Goal: Task Accomplishment & Management: Manage account settings

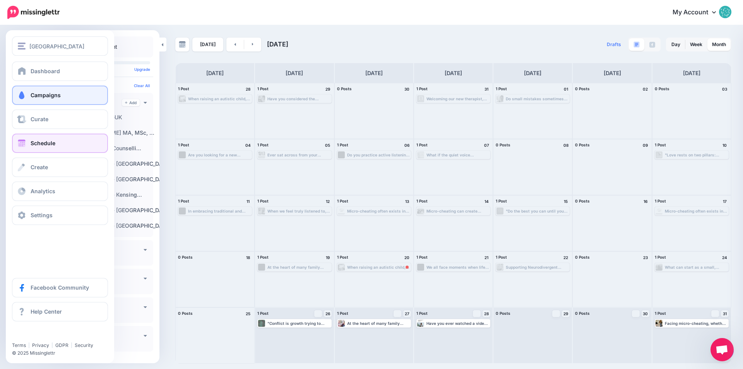
click at [44, 92] on span "Campaigns" at bounding box center [46, 95] width 30 height 7
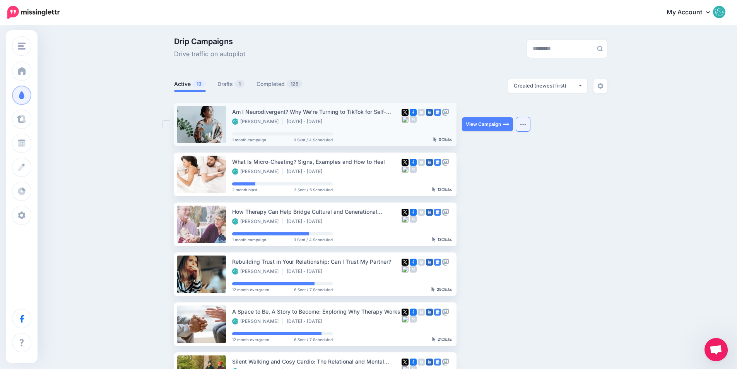
click at [526, 123] on img "button" at bounding box center [523, 124] width 6 height 2
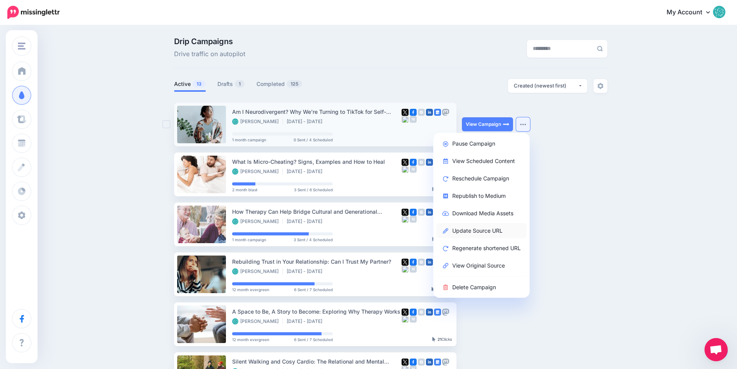
click at [483, 229] on link "Update Source URL" at bounding box center [481, 230] width 90 height 15
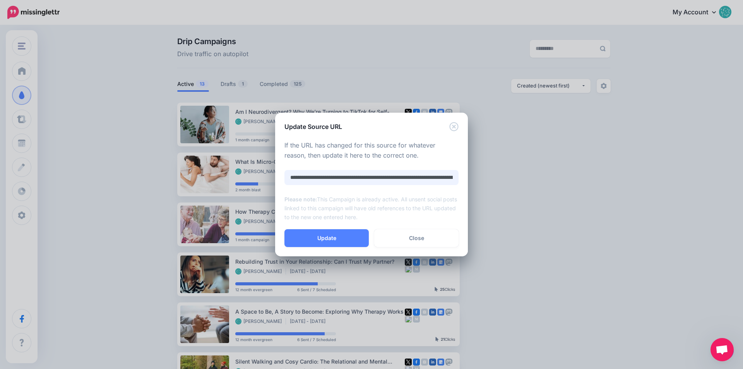
click at [371, 178] on input "**********" at bounding box center [371, 177] width 174 height 15
paste input "**********"
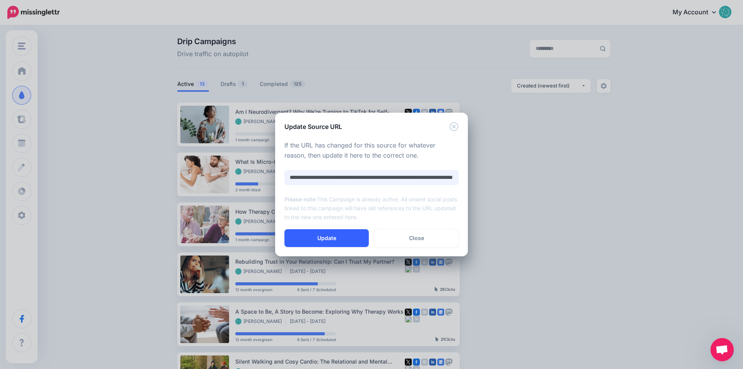
type input "**********"
click at [339, 240] on button "Update" at bounding box center [326, 238] width 84 height 18
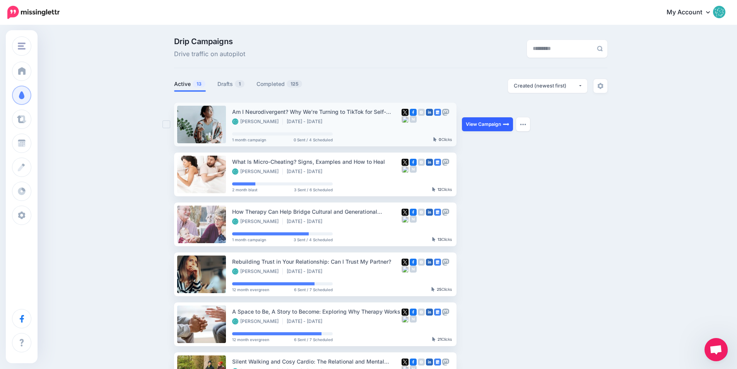
click at [490, 126] on link "View Campaign" at bounding box center [487, 124] width 51 height 14
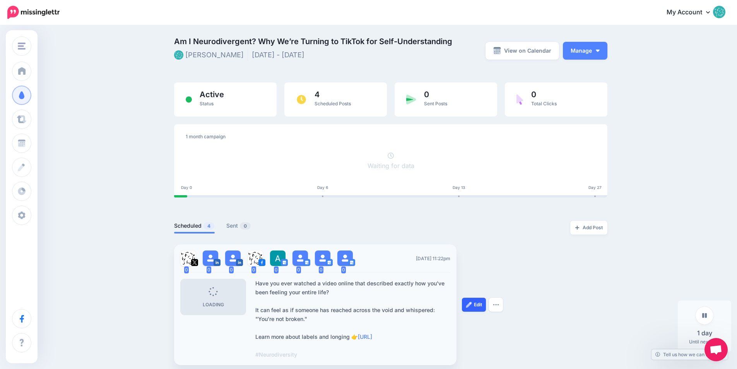
click at [480, 302] on link "Edit" at bounding box center [474, 305] width 24 height 14
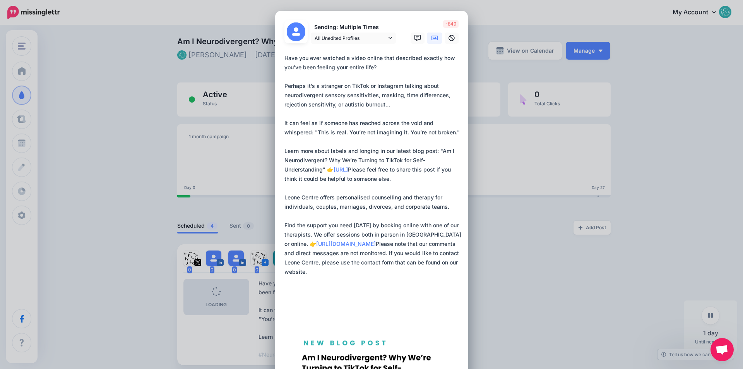
click at [431, 39] on icon at bounding box center [434, 38] width 6 height 6
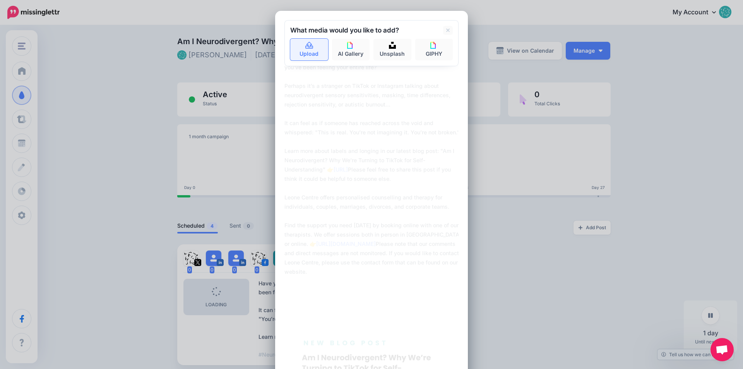
click at [310, 51] on link "Upload" at bounding box center [309, 50] width 38 height 22
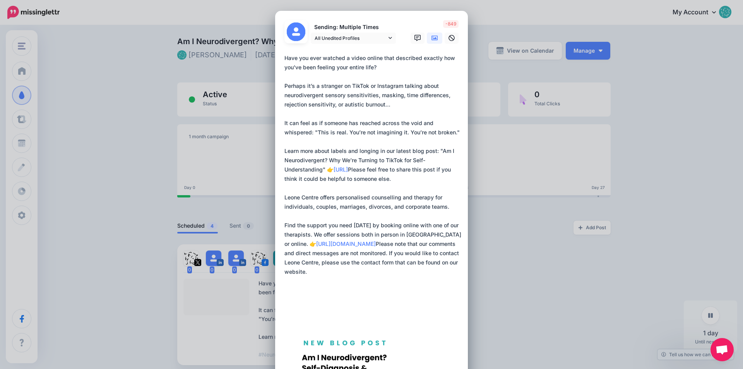
drag, startPoint x: 319, startPoint y: 169, endPoint x: 326, endPoint y: 159, distance: 11.9
click at [326, 159] on textarea at bounding box center [373, 183] width 178 height 260
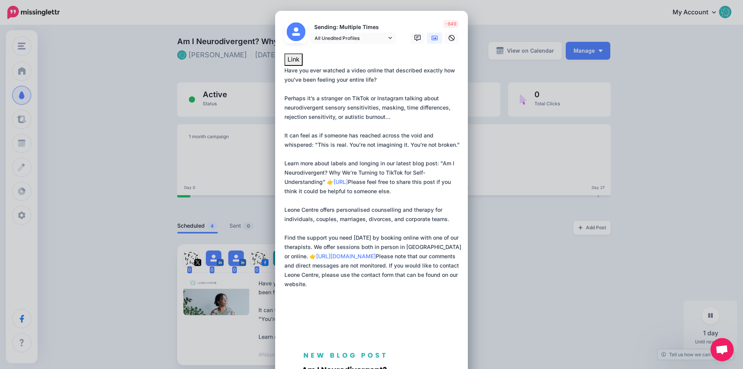
paste textarea
click at [355, 35] on span "All Unedited Profiles" at bounding box center [351, 38] width 72 height 8
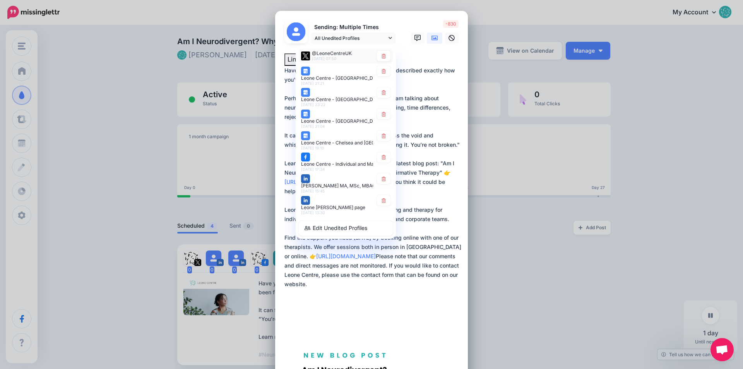
click at [331, 58] on span "[DATE] 07:50" at bounding box center [324, 58] width 24 height 5
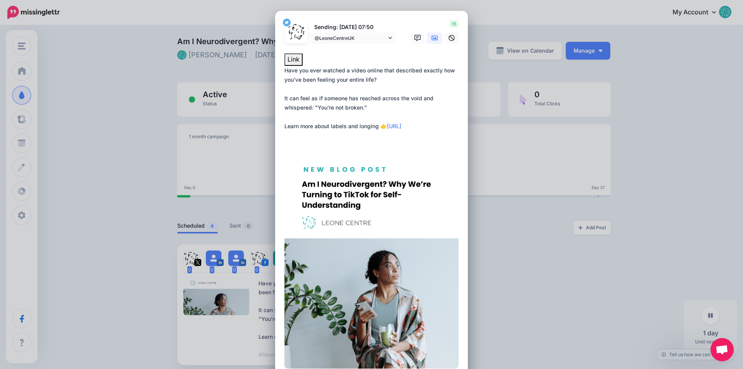
click at [431, 36] on icon at bounding box center [434, 38] width 6 height 6
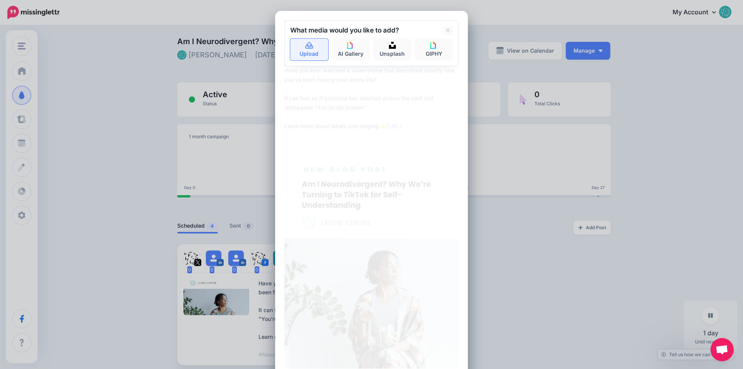
click at [312, 44] on link "Upload" at bounding box center [309, 50] width 38 height 22
type textarea "**********"
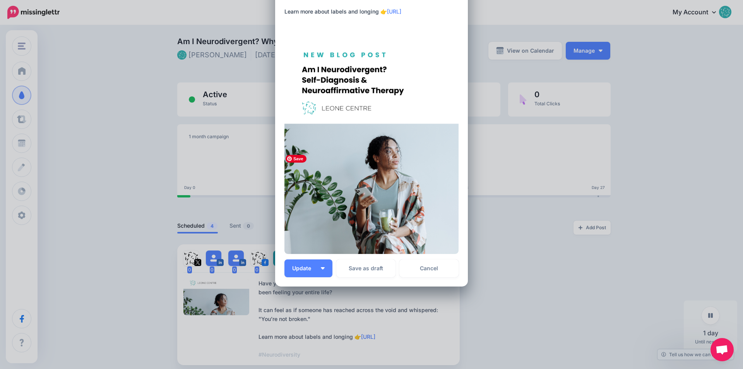
scroll to position [116, 0]
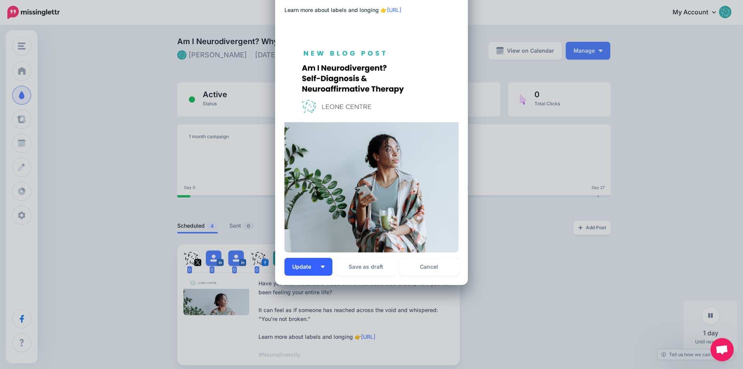
click at [311, 267] on span "Update" at bounding box center [304, 266] width 25 height 5
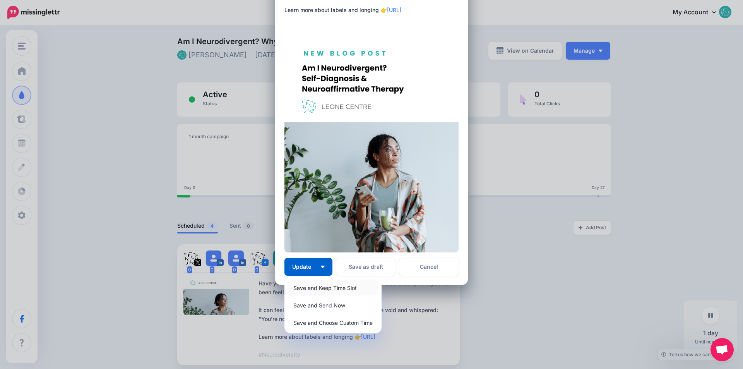
click at [316, 286] on link "Save and Keep Time Slot" at bounding box center [332, 287] width 91 height 15
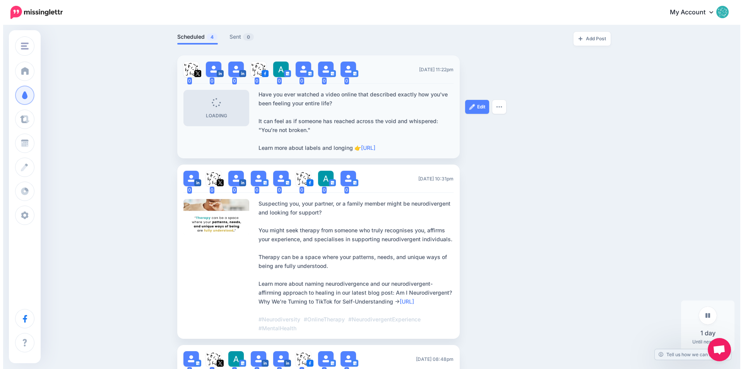
scroll to position [193, 0]
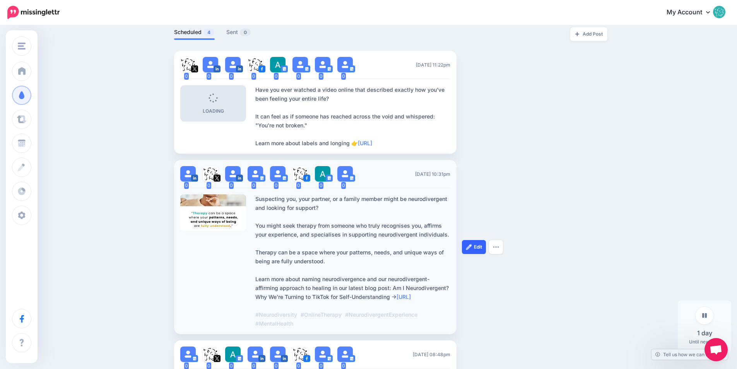
click at [472, 247] on img at bounding box center [469, 247] width 6 height 6
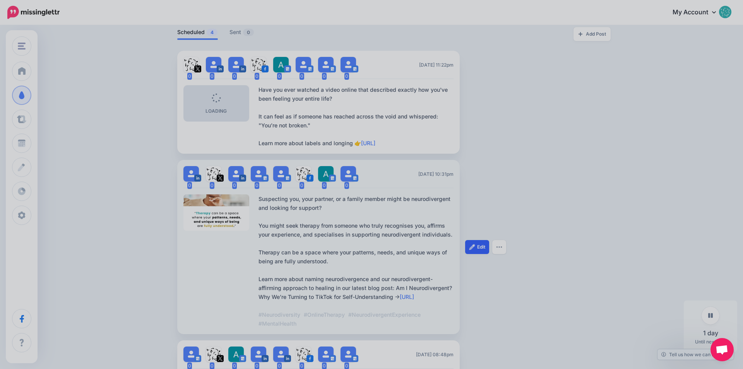
scroll to position [0, 0]
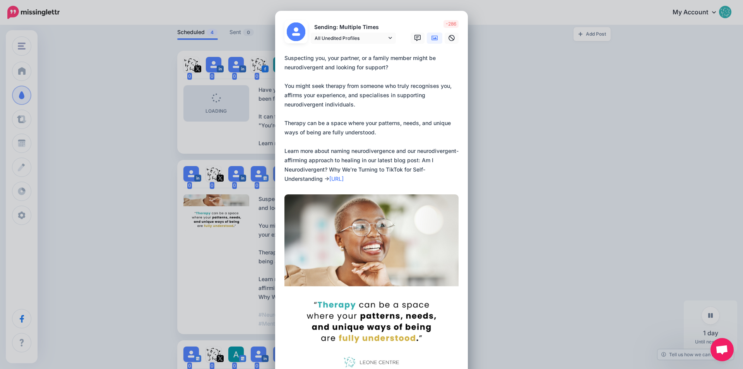
drag, startPoint x: 320, startPoint y: 178, endPoint x: 324, endPoint y: 171, distance: 8.2
click at [324, 171] on textarea "**********" at bounding box center [373, 118] width 178 height 130
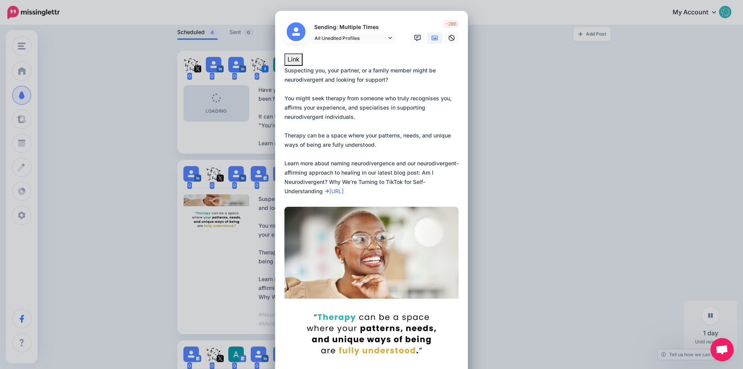
paste textarea
click at [431, 39] on icon at bounding box center [434, 38] width 6 height 5
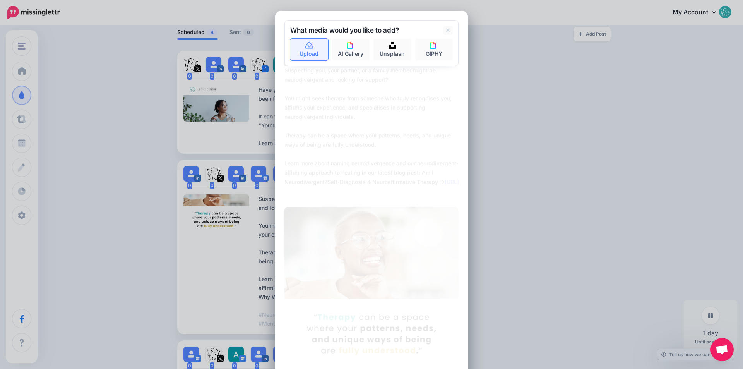
click at [300, 49] on link "Upload" at bounding box center [309, 50] width 38 height 22
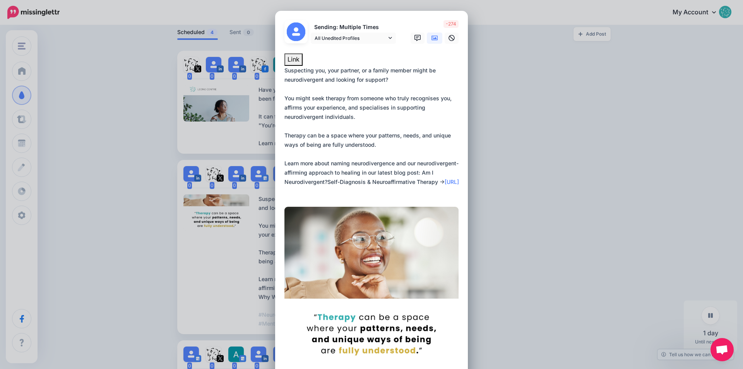
click at [324, 181] on textarea "**********" at bounding box center [373, 131] width 178 height 130
click at [352, 38] on span "All Unedited Profiles" at bounding box center [351, 38] width 72 height 8
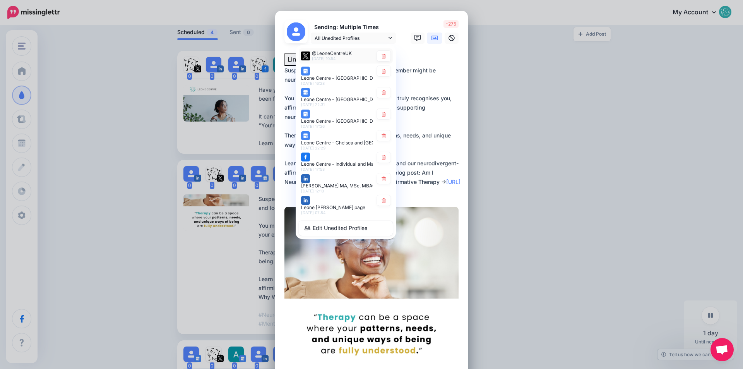
click at [323, 55] on span "@LeoneCentreUK" at bounding box center [332, 53] width 40 height 6
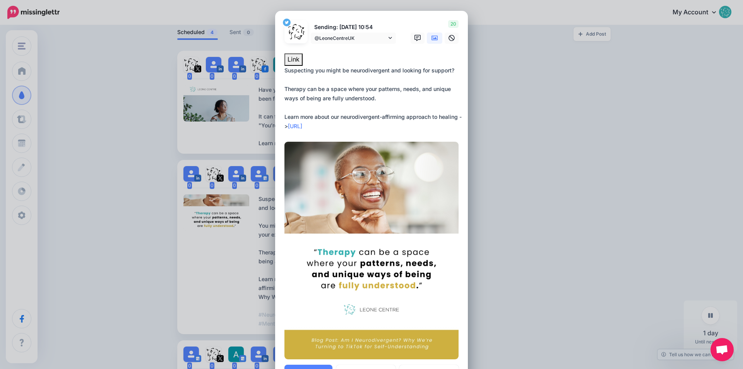
click at [431, 37] on icon at bounding box center [434, 38] width 6 height 6
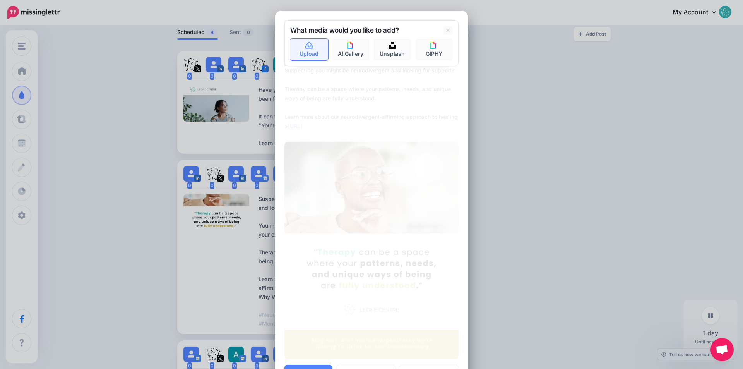
click at [309, 43] on icon at bounding box center [309, 45] width 9 height 7
type textarea "**********"
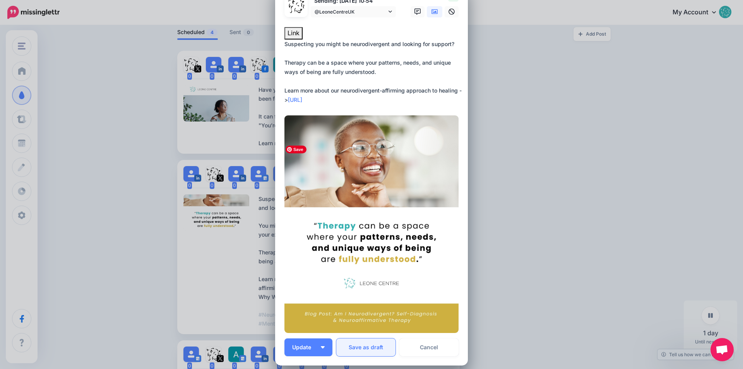
scroll to position [77, 0]
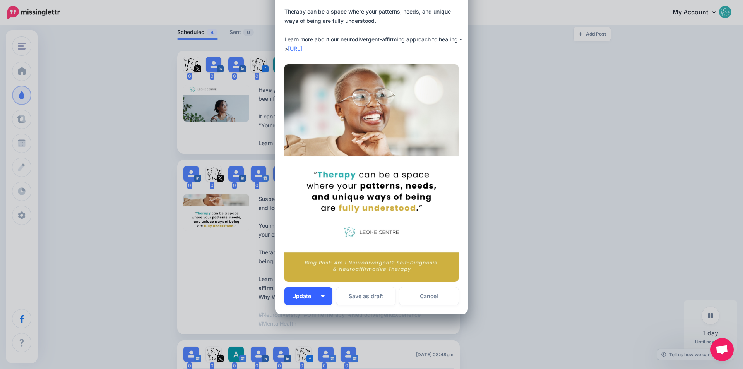
click at [320, 294] on button "Update" at bounding box center [308, 296] width 48 height 18
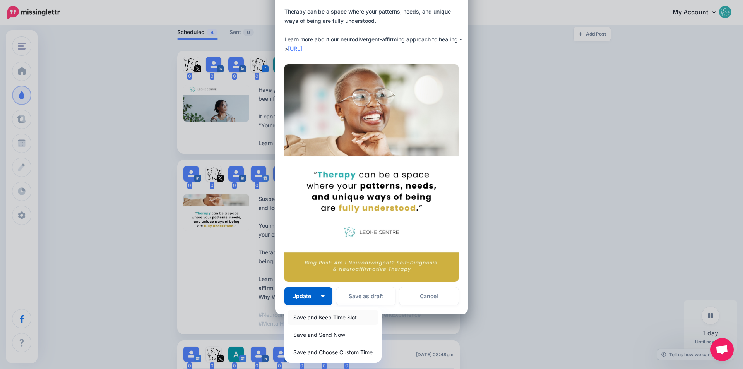
click at [323, 316] on link "Save and Keep Time Slot" at bounding box center [332, 317] width 91 height 15
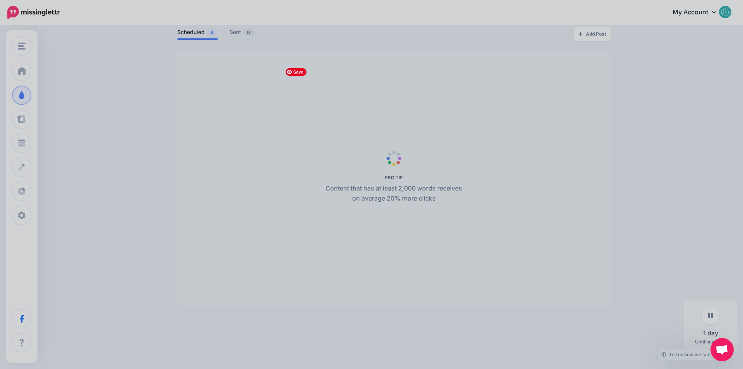
scroll to position [0, 0]
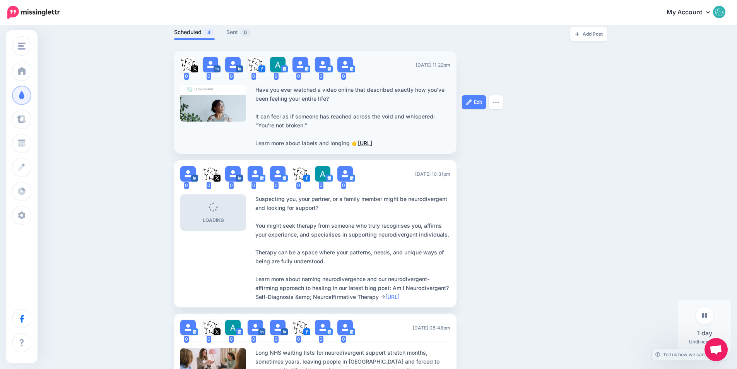
click at [372, 142] on link "[URL]" at bounding box center [365, 143] width 14 height 7
click at [475, 101] on link "Edit" at bounding box center [474, 102] width 24 height 14
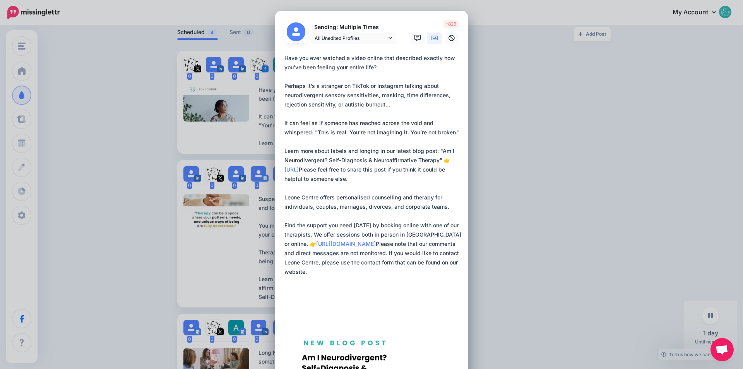
click at [530, 152] on div "Edit Post Loading Sending: Multiple Times" at bounding box center [371, 184] width 743 height 369
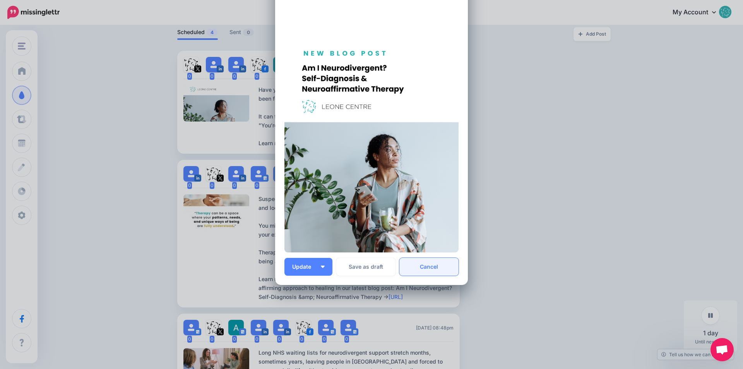
click at [445, 270] on link "Cancel" at bounding box center [428, 267] width 59 height 18
